Goal: Task Accomplishment & Management: Manage account settings

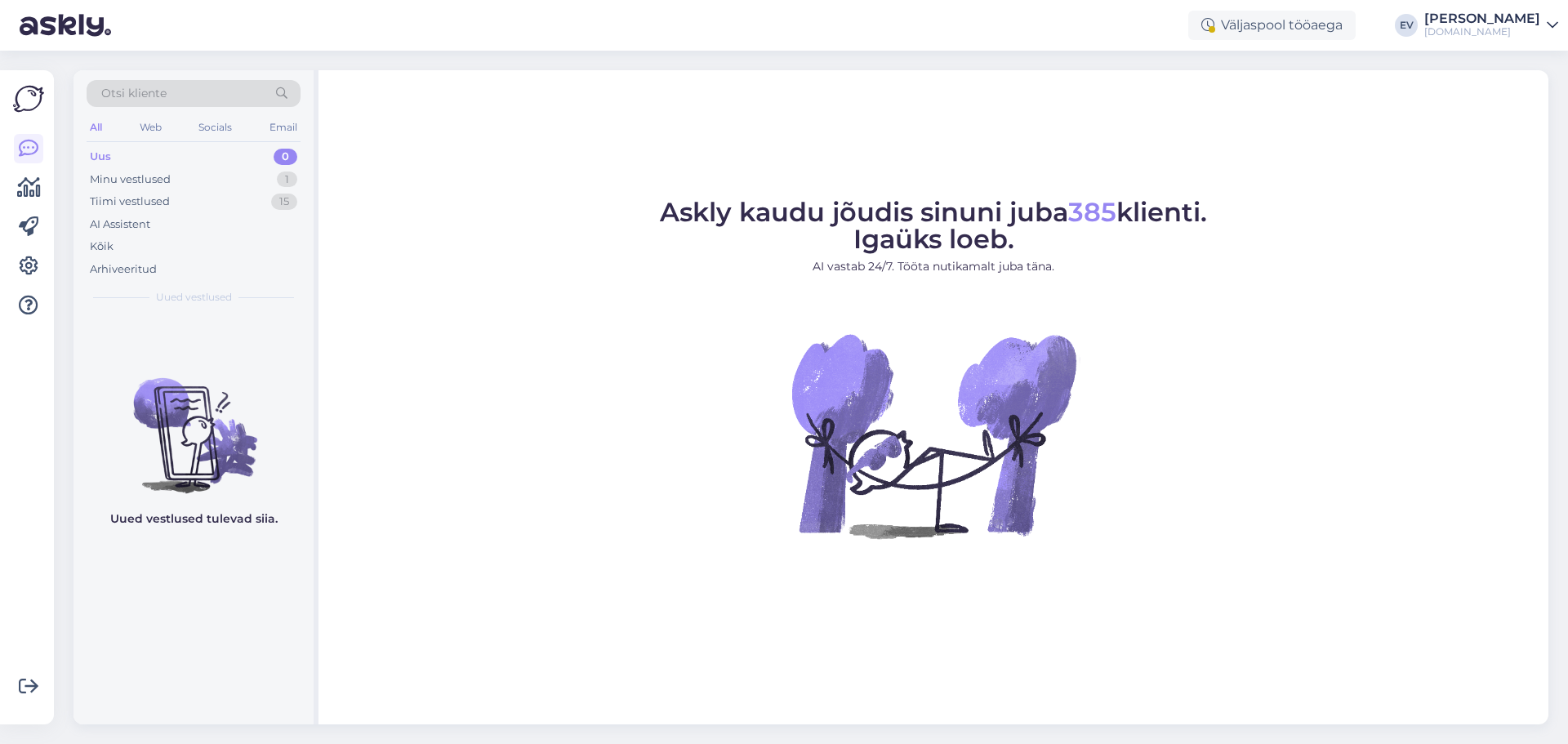
click at [1468, 32] on div "[DOMAIN_NAME]" at bounding box center [1483, 32] width 116 height 13
click at [1410, 129] on div "Logi välja" at bounding box center [1413, 139] width 291 height 29
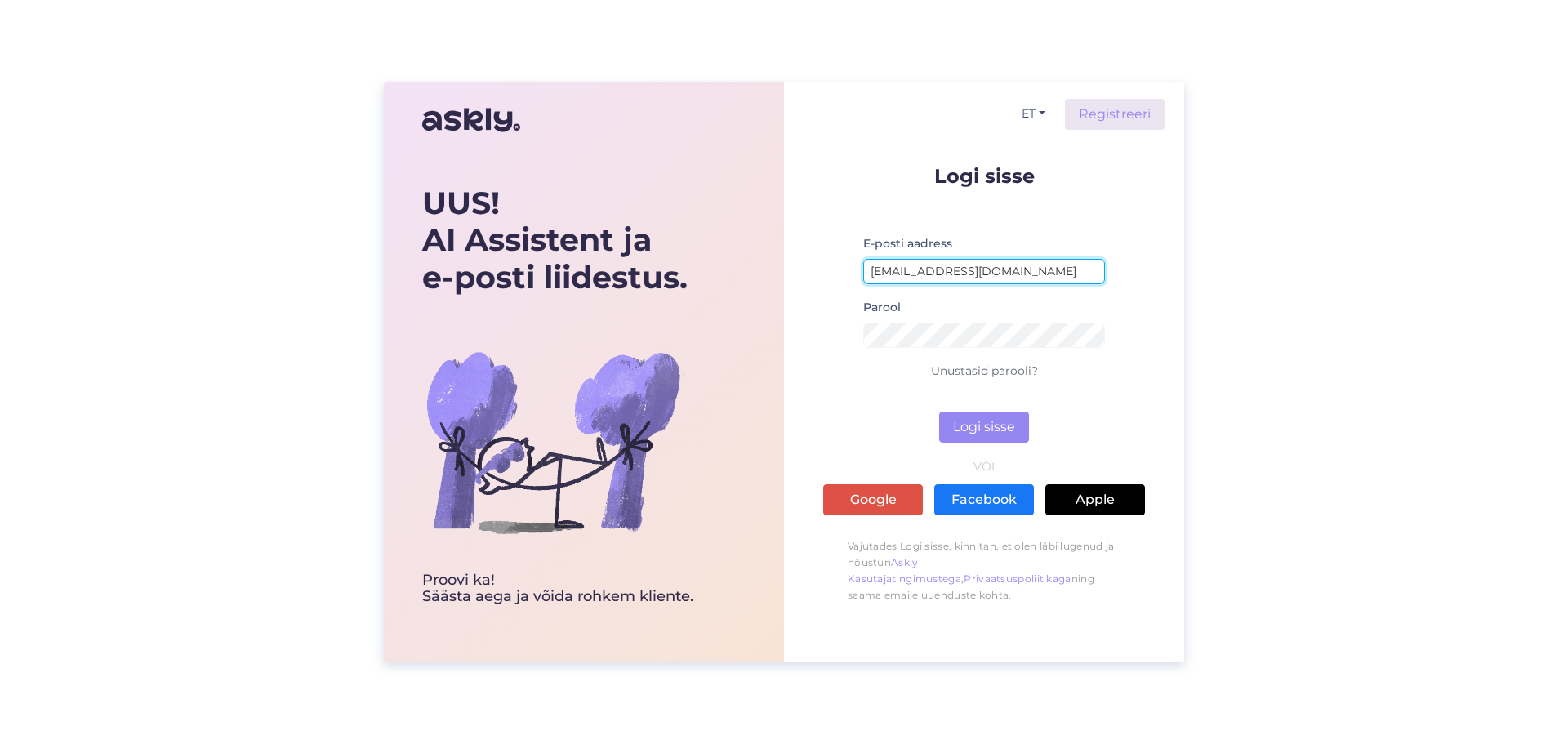
click at [947, 271] on input "elinsyld@gmail.com" at bounding box center [983, 271] width 241 height 25
type input "simkojane@gmail.com"
click at [984, 269] on input "simkojane@gmail.com" at bounding box center [983, 271] width 241 height 25
click at [959, 422] on button "Logi sisse" at bounding box center [984, 426] width 90 height 31
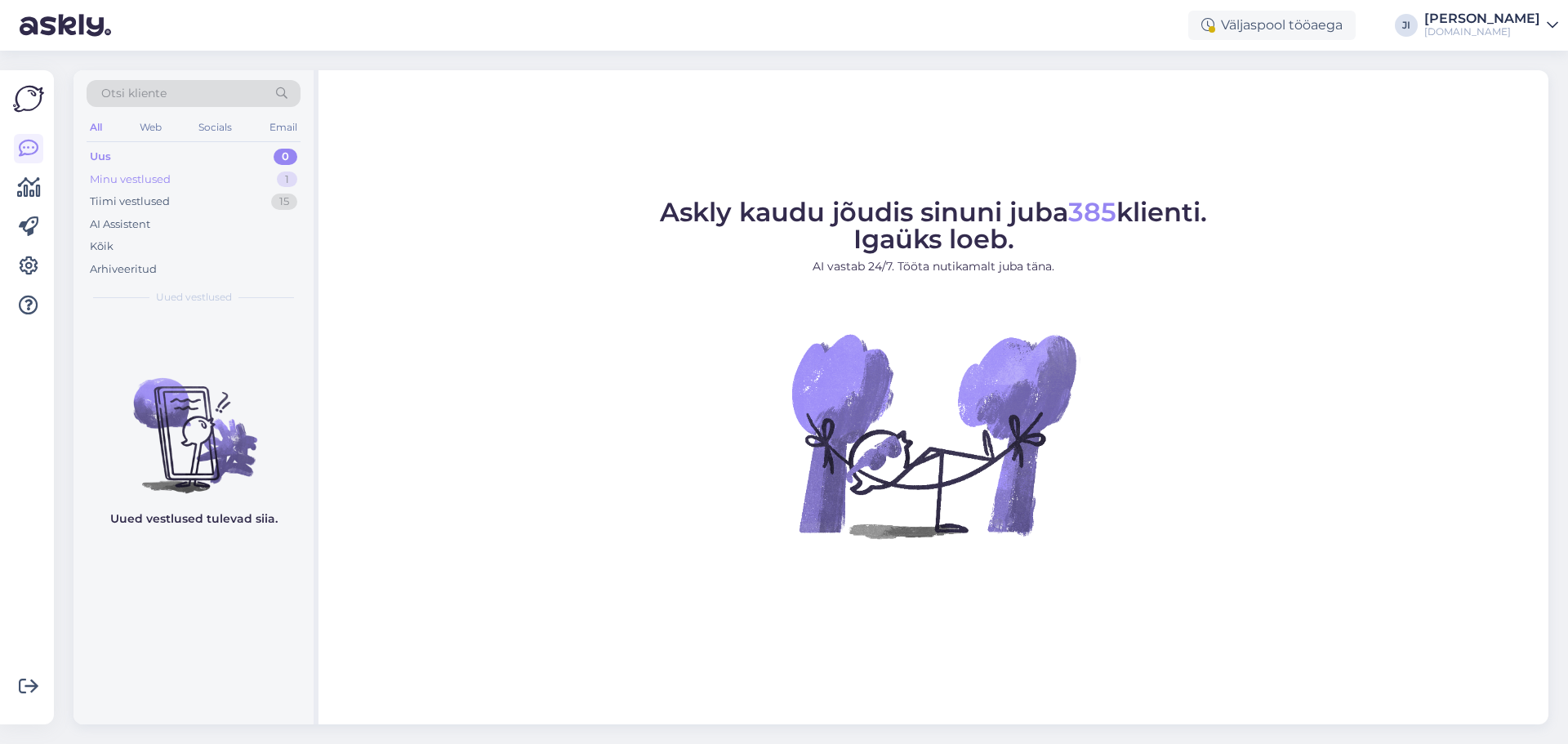
click at [274, 175] on div "Minu vestlused 1" at bounding box center [194, 180] width 214 height 23
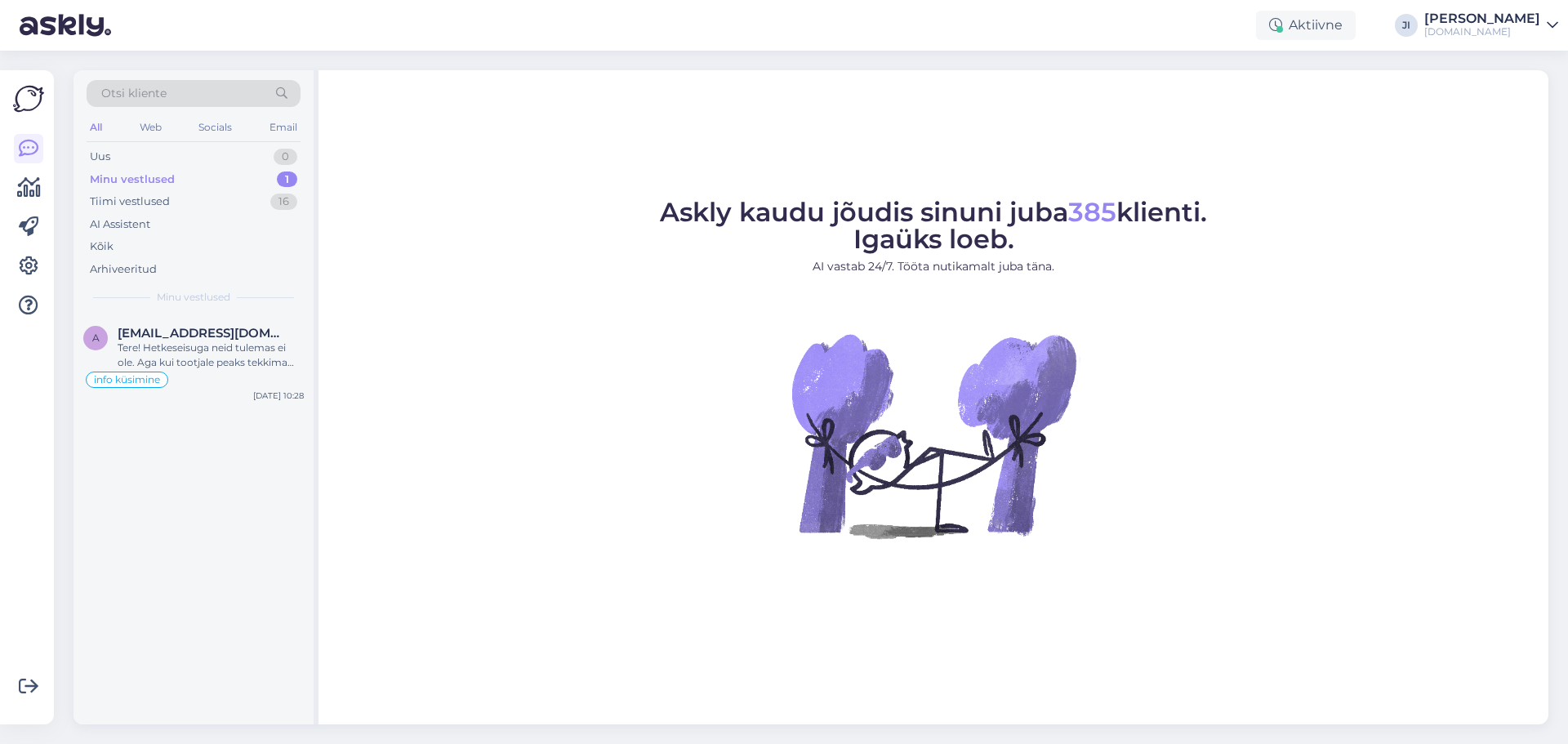
click at [241, 183] on div "Minu vestlused 1" at bounding box center [194, 180] width 214 height 23
click at [249, 350] on div "Tere! Hetkeseisuga neid tulemas ei ole. Aga kui tootjale peaks tekkima lattu, s…" at bounding box center [211, 354] width 186 height 29
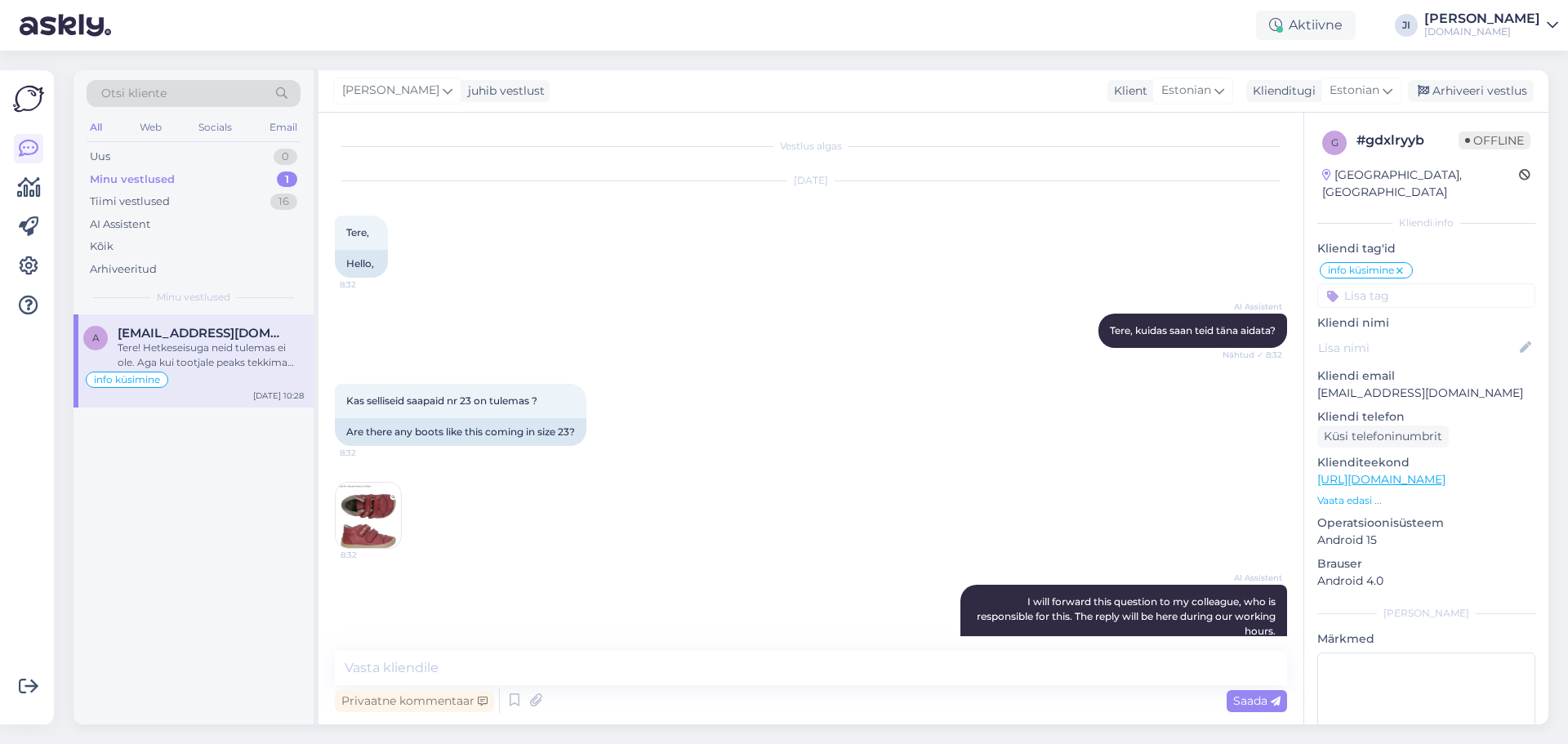
scroll to position [397, 0]
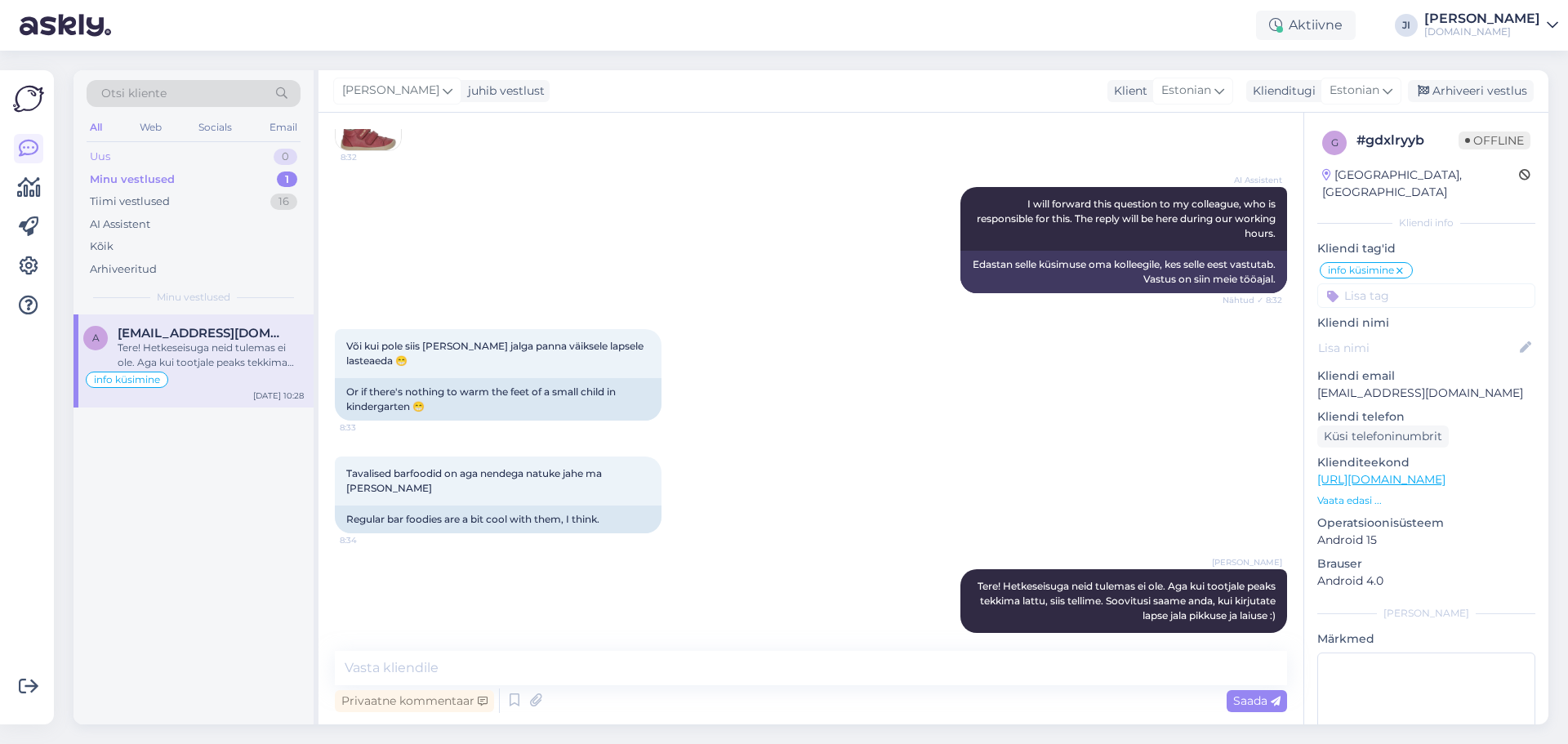
click at [254, 156] on div "Uus 0" at bounding box center [194, 157] width 214 height 23
